Goal: Transaction & Acquisition: Purchase product/service

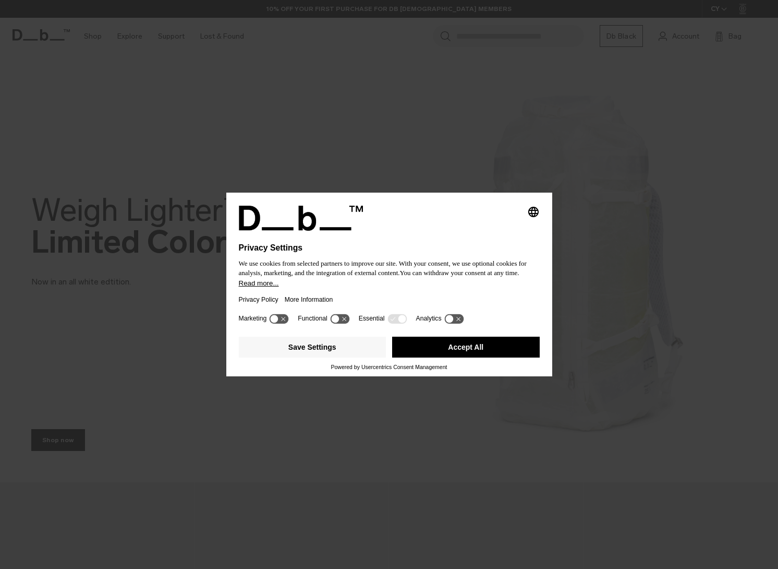
click at [475, 347] on button "Accept All" at bounding box center [466, 346] width 148 height 21
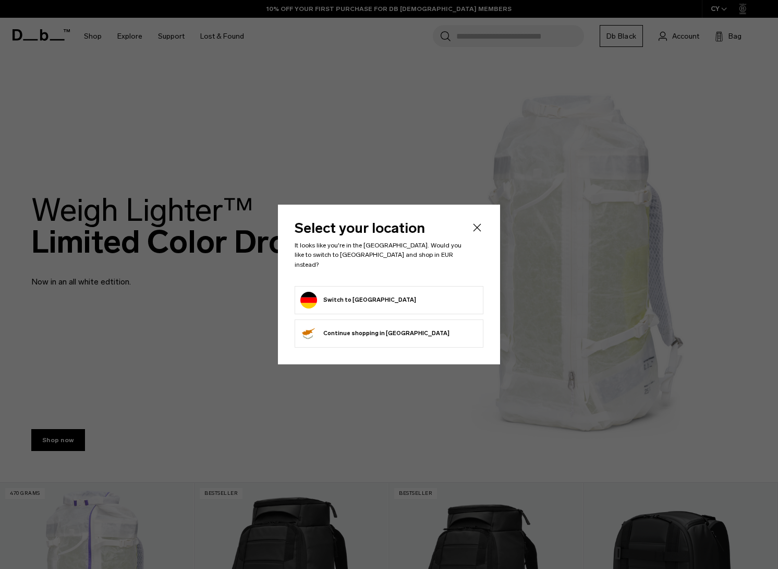
click at [390, 297] on form "Switch to Germany" at bounding box center [388, 300] width 177 height 17
click at [329, 294] on button "Switch to Germany" at bounding box center [358, 300] width 116 height 17
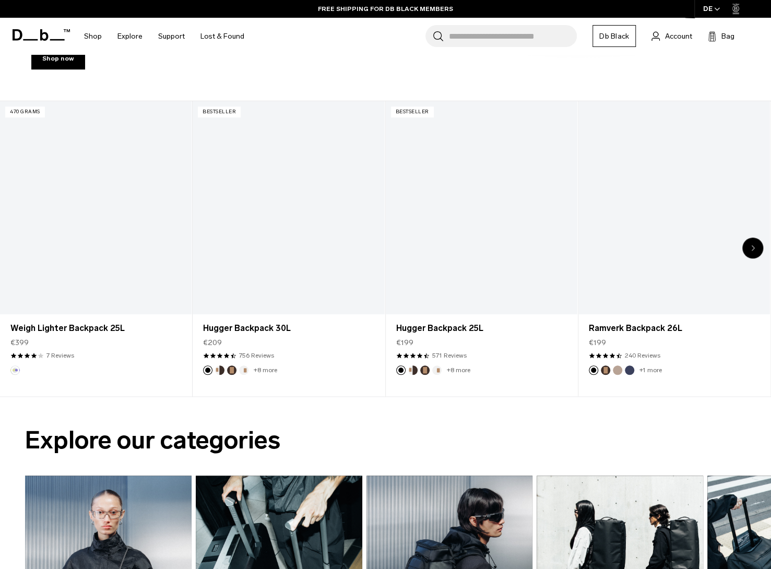
scroll to position [360, 0]
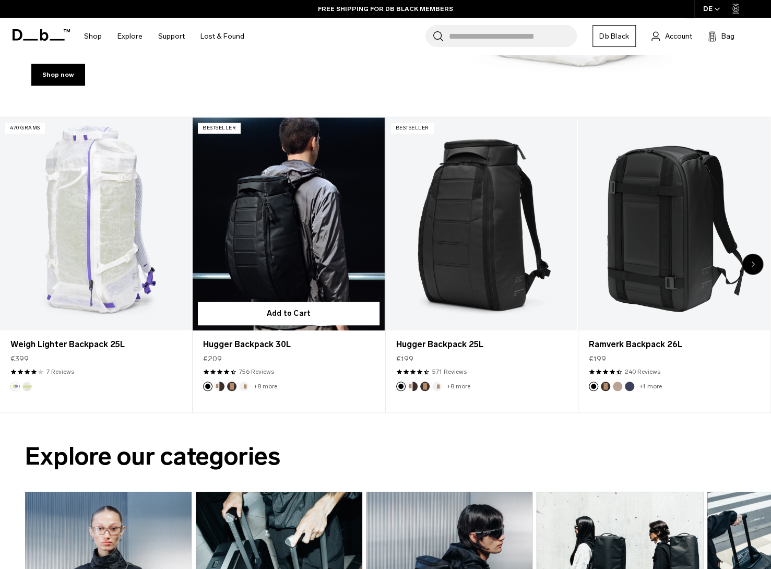
click at [328, 213] on link "Hugger Backpack 30L" at bounding box center [287, 223] width 191 height 213
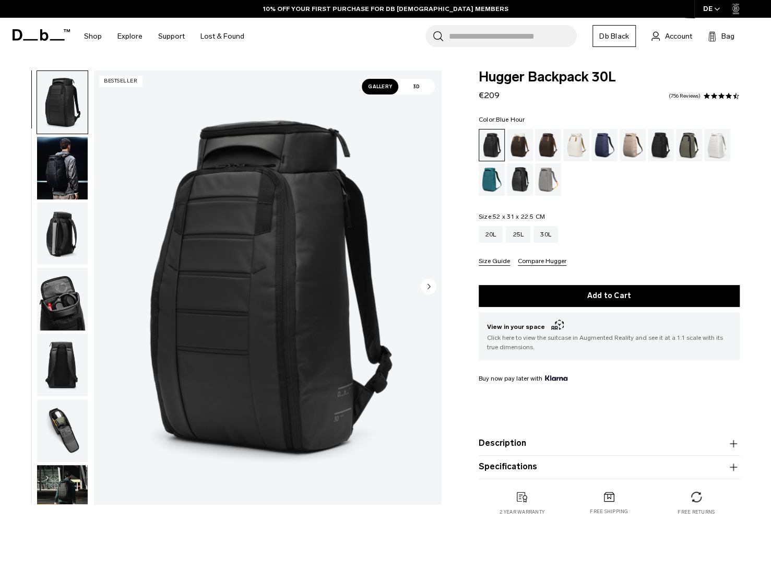
click at [607, 142] on div "Blue Hour" at bounding box center [604, 145] width 27 height 32
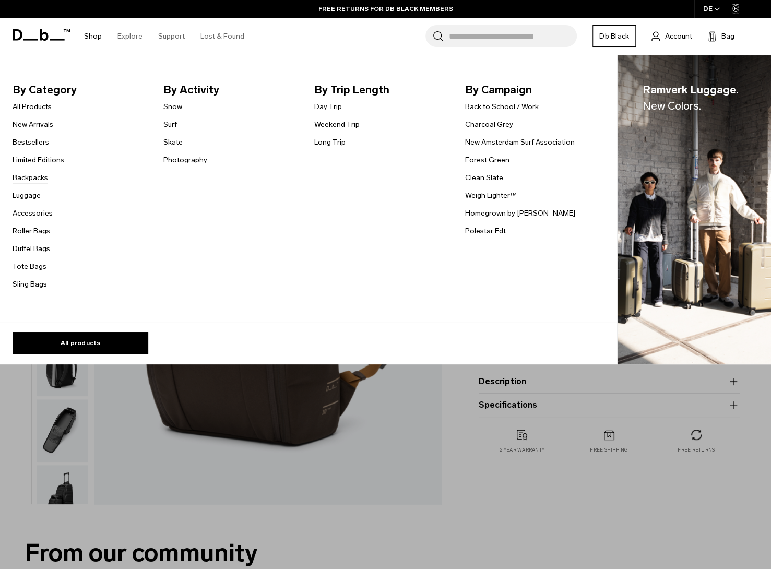
click at [37, 178] on link "Backpacks" at bounding box center [30, 177] width 35 height 11
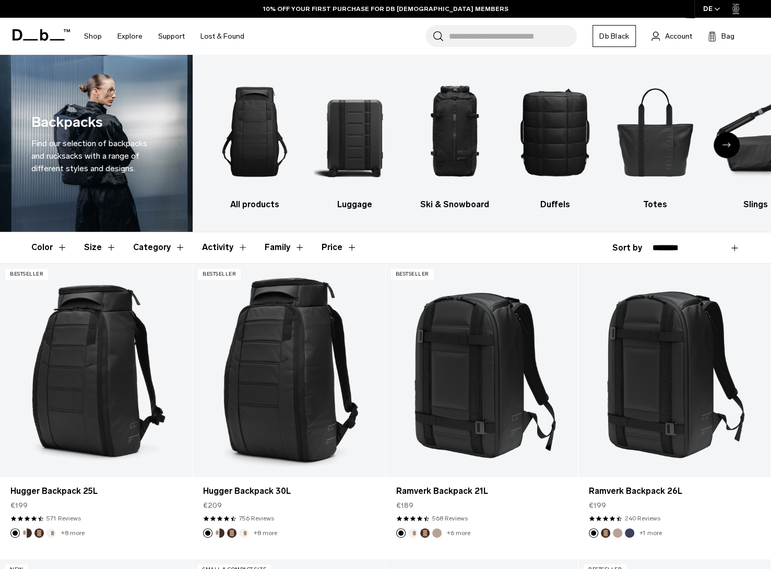
click at [88, 240] on button "Size" at bounding box center [100, 247] width 32 height 30
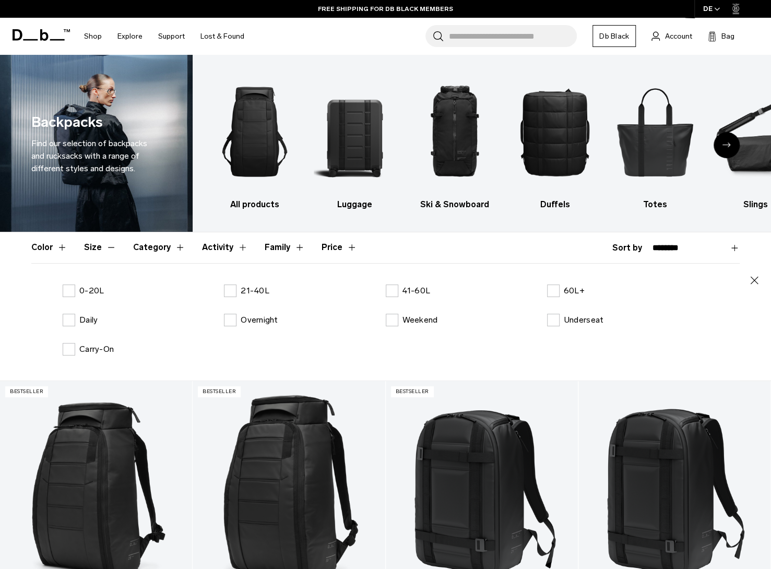
click at [410, 299] on div "0-20L 21-40L 41-60L 60L+ Daily Overnight Weekend Underseat Carry-On" at bounding box center [385, 328] width 708 height 88
click at [395, 287] on label "41-60L" at bounding box center [408, 290] width 45 height 13
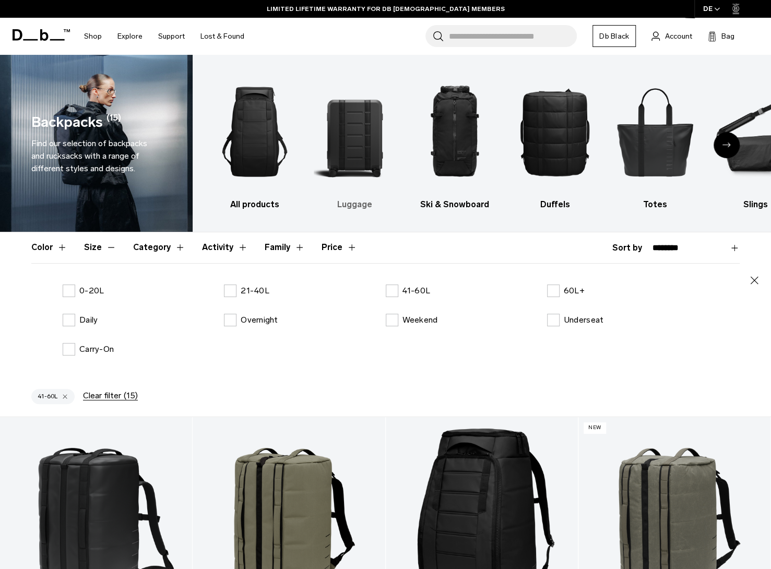
click at [333, 142] on img "2 / 10" at bounding box center [355, 131] width 82 height 123
